Goal: Task Accomplishment & Management: Use online tool/utility

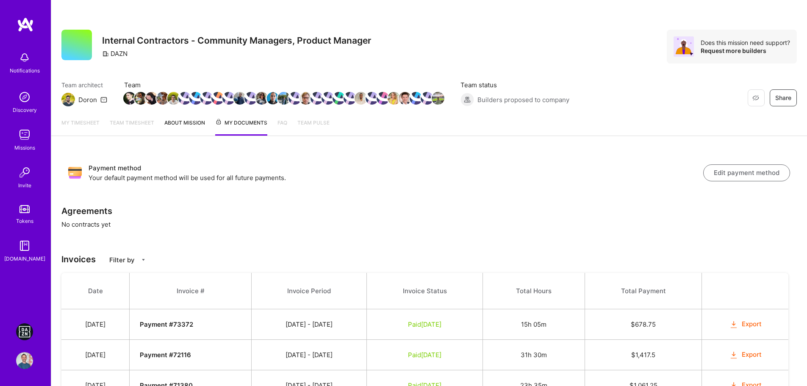
click at [21, 327] on img at bounding box center [24, 331] width 17 height 17
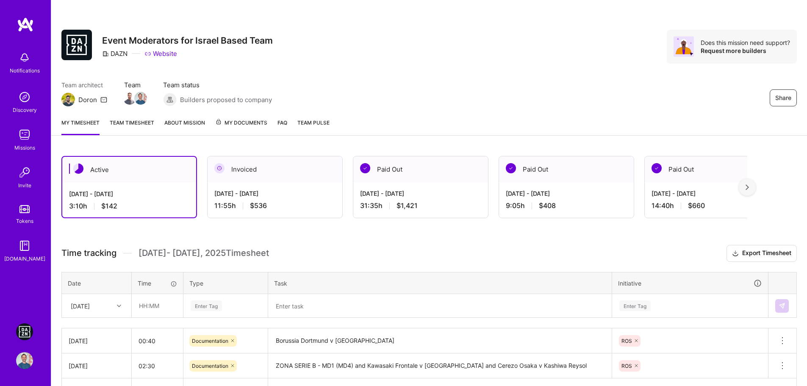
click at [111, 307] on div "[DATE]" at bounding box center [90, 306] width 47 height 14
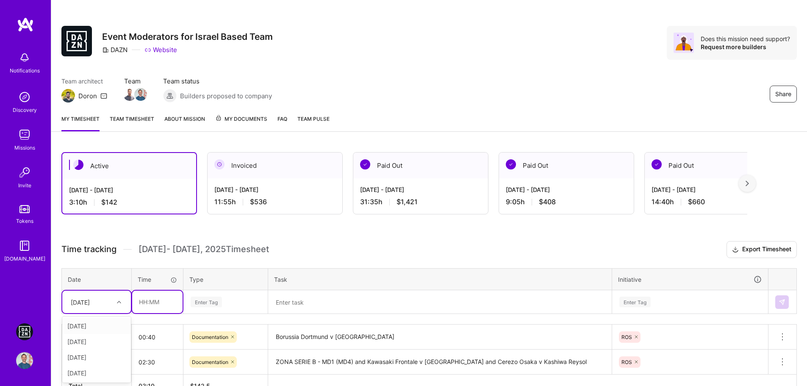
click at [142, 302] on input "text" at bounding box center [157, 302] width 50 height 22
type input "06:45"
click at [218, 298] on div "Enter Tag" at bounding box center [225, 302] width 83 height 22
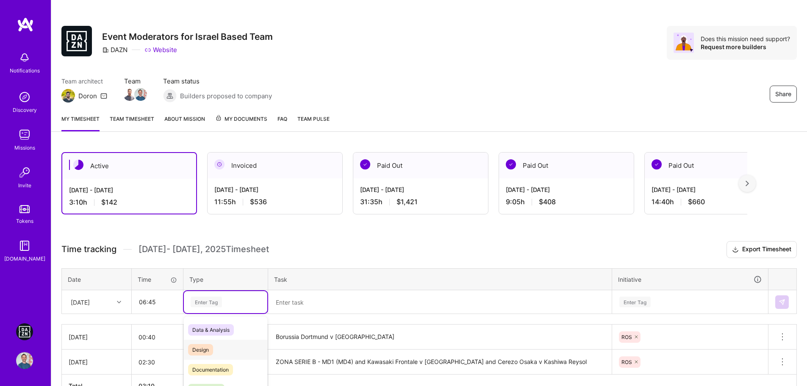
scroll to position [57, 0]
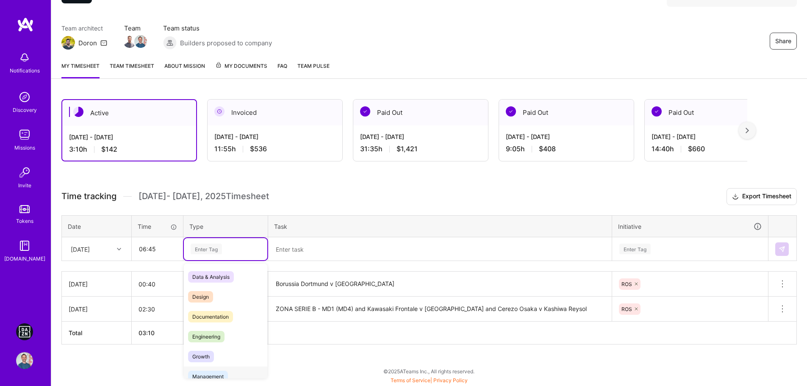
drag, startPoint x: 219, startPoint y: 370, endPoint x: 222, endPoint y: 374, distance: 5.2
click at [221, 372] on div "Management" at bounding box center [225, 376] width 83 height 20
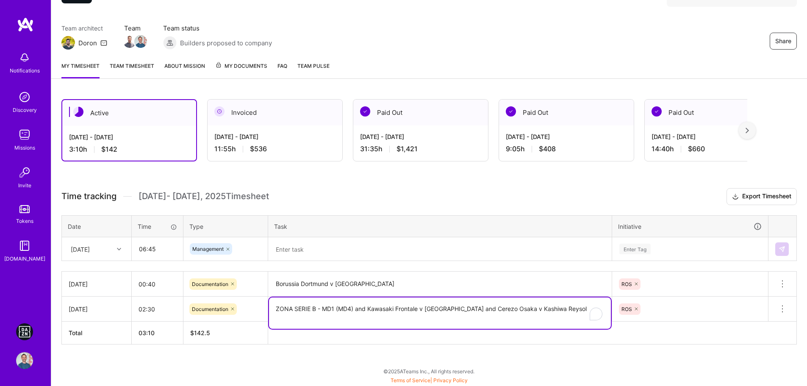
drag, startPoint x: 276, startPoint y: 309, endPoint x: 313, endPoint y: 316, distance: 38.3
click at [313, 316] on textarea "ZONA SERIE B - MD1 (MD4) and Kawasaki Frontale v [GEOGRAPHIC_DATA] and Cerezo O…" at bounding box center [440, 312] width 342 height 31
click at [321, 248] on textarea at bounding box center [440, 249] width 342 height 22
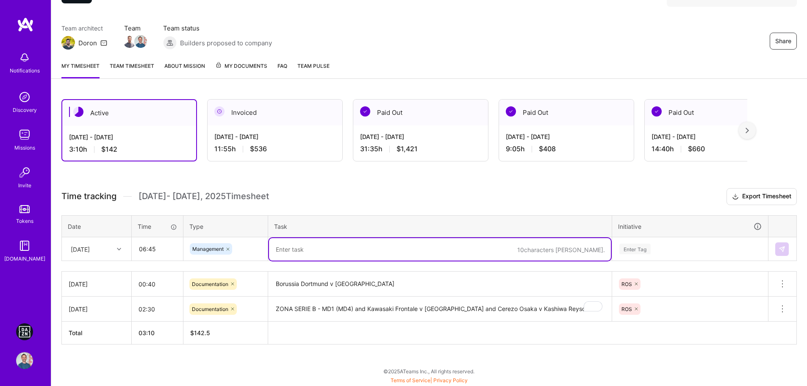
paste textarea "ZONA SERIE B - MD1 (MD4) and Kawasaki Frontale v [GEOGRAPHIC_DATA] and Cerezo O…"
type textarea "ZONA SERIE B - MD1 (MD4) and Kawasaki Frontale v [GEOGRAPHIC_DATA] and Cerezo O…"
click at [635, 239] on div "Enter Tag" at bounding box center [690, 249] width 155 height 22
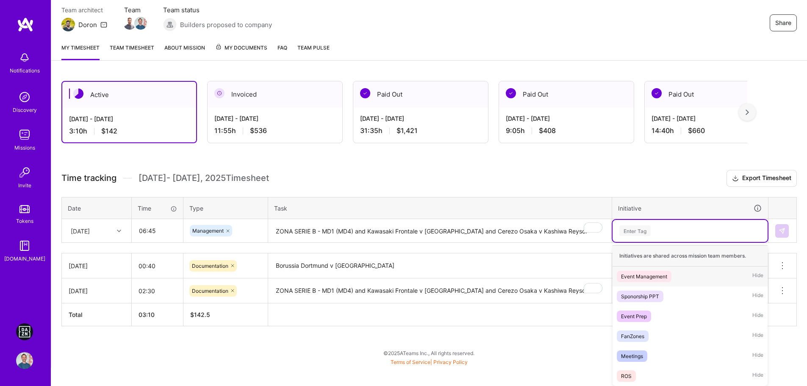
click at [660, 281] on span "Event Management" at bounding box center [644, 276] width 55 height 11
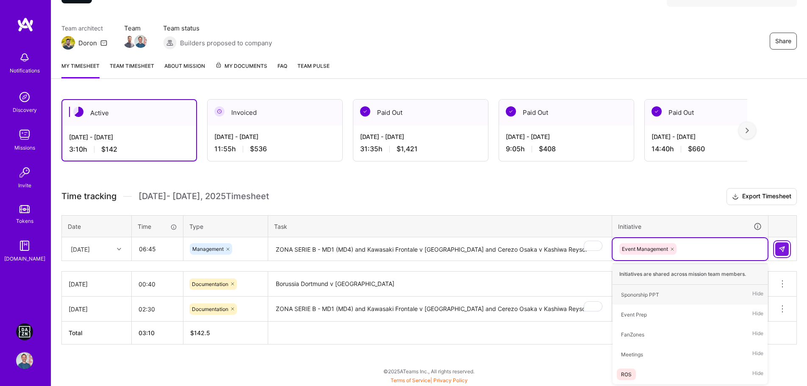
click at [783, 249] on img at bounding box center [782, 249] width 7 height 7
